Goal: Task Accomplishment & Management: Manage account settings

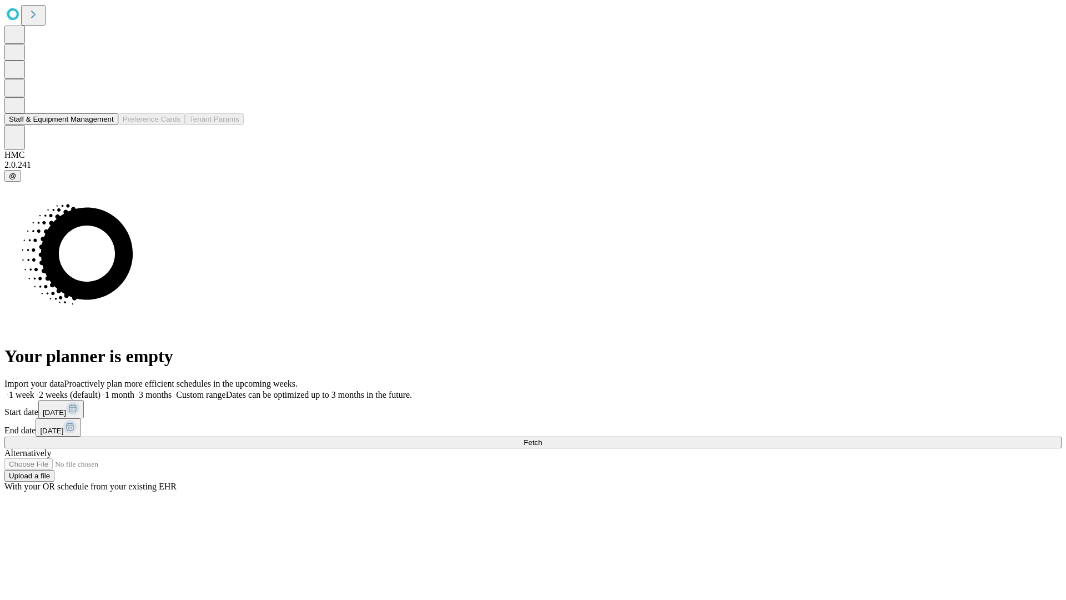
click at [104, 125] on button "Staff & Equipment Management" at bounding box center [61, 119] width 114 height 12
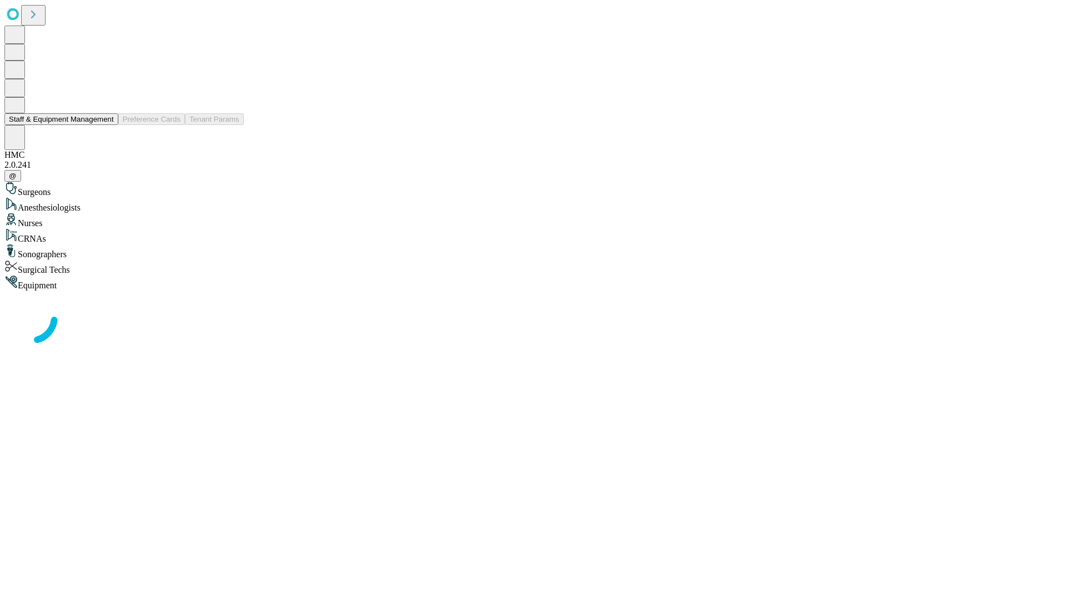
click at [106, 125] on button "Staff & Equipment Management" at bounding box center [61, 119] width 114 height 12
